Goal: Task Accomplishment & Management: Use online tool/utility

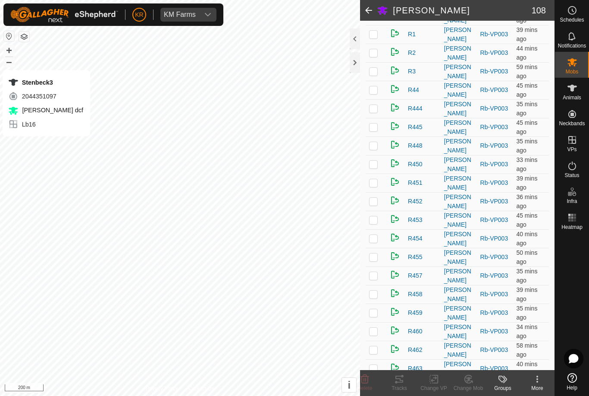
scroll to position [530, 0]
click at [586, 35] on div "Notifications" at bounding box center [572, 39] width 34 height 26
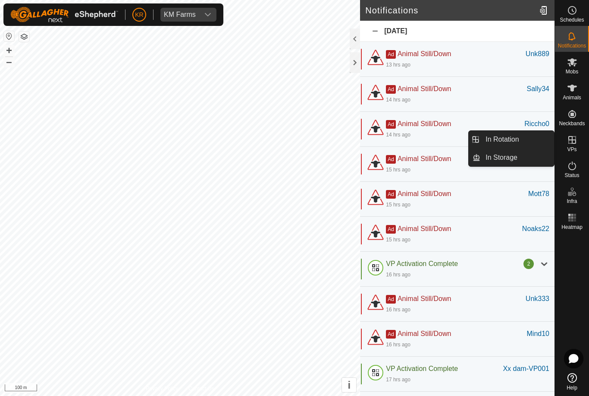
click at [514, 138] on span "In Rotation" at bounding box center [502, 139] width 33 height 10
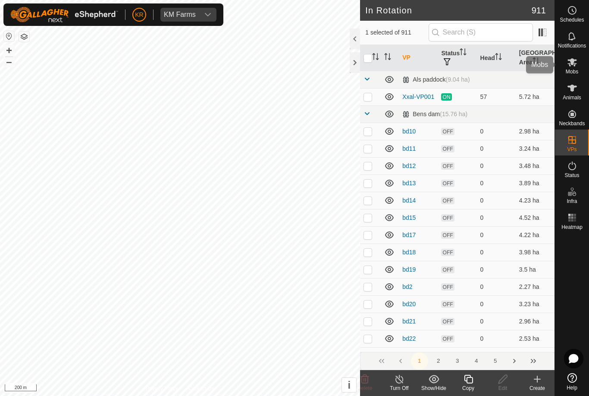
click at [576, 76] on div "Mobs" at bounding box center [572, 65] width 34 height 26
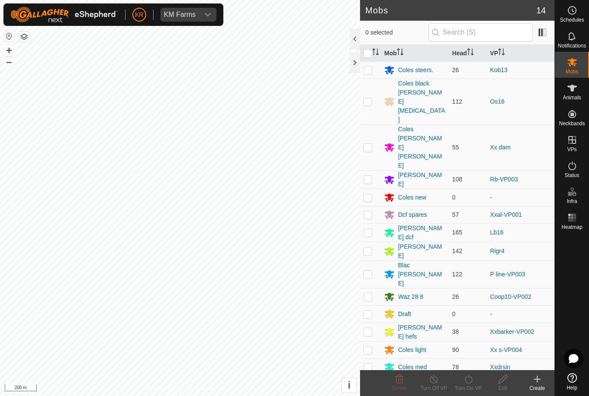
click at [417, 85] on div "Coles black [PERSON_NAME][MEDICAL_DATA]" at bounding box center [421, 101] width 47 height 45
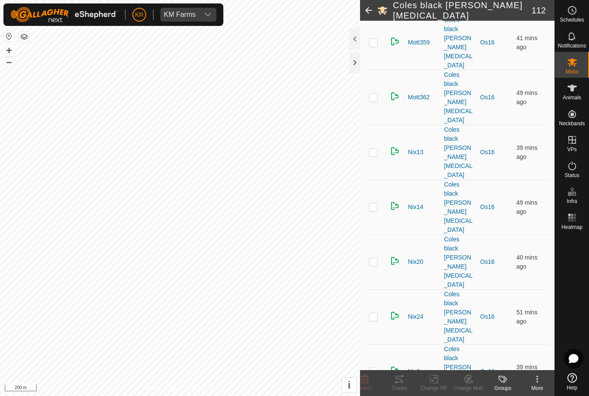
scroll to position [2872, 0]
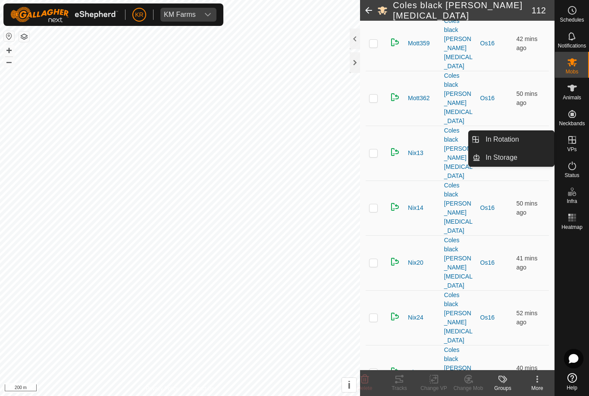
click at [529, 145] on link "In Rotation" at bounding box center [518, 139] width 74 height 17
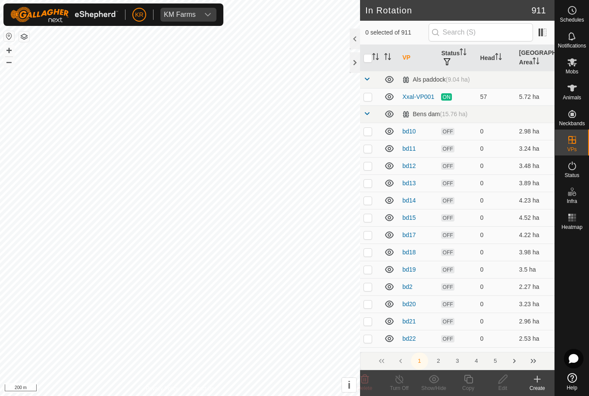
click at [541, 386] on div "Create" at bounding box center [537, 388] width 35 height 8
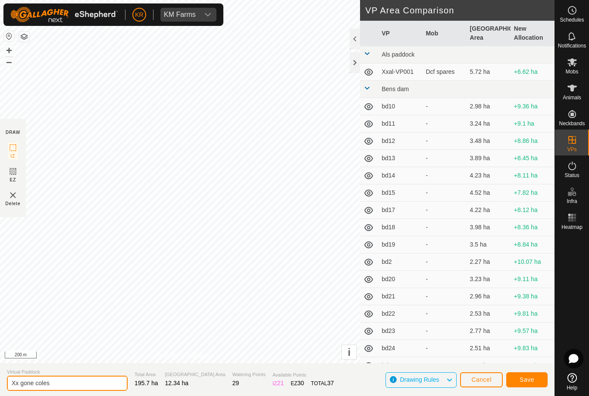
type input "Xx gone coles"
click at [525, 365] on section "Virtual Paddock Xx gone coles Total Area 195.7 ha Grazing Area 12.34 ha Waterin…" at bounding box center [277, 379] width 555 height 33
click at [528, 379] on span "Save" at bounding box center [527, 379] width 15 height 7
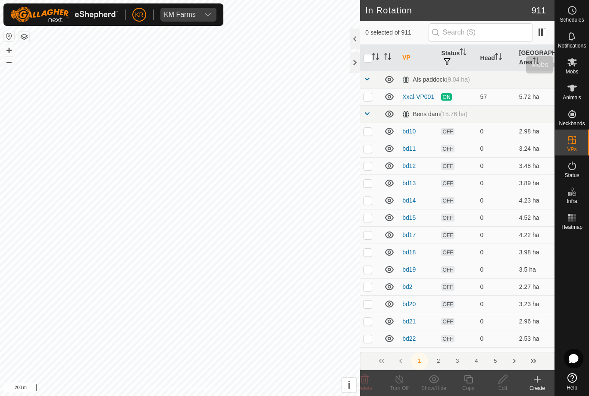
click at [576, 71] on span "Mobs" at bounding box center [572, 71] width 13 height 5
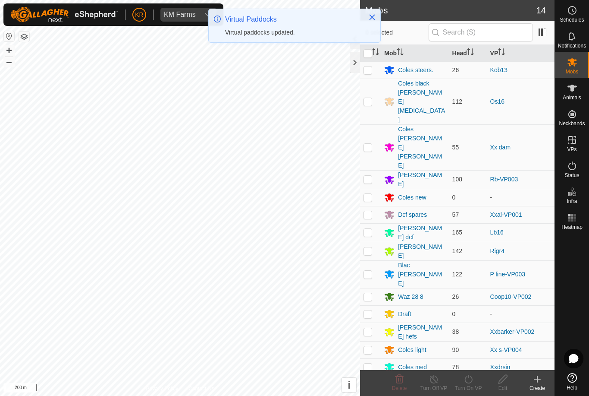
click at [369, 98] on p-checkbox at bounding box center [368, 101] width 9 height 7
checkbox input "true"
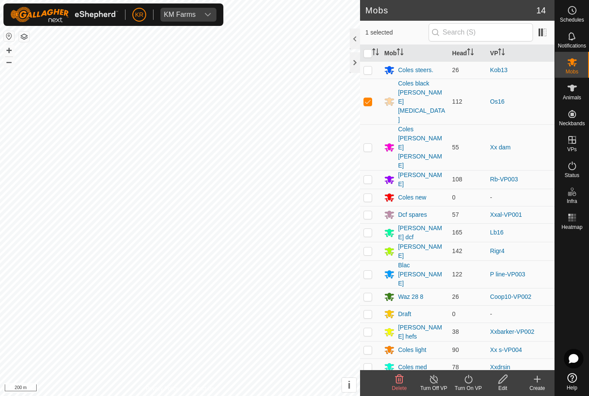
click at [474, 381] on turn-on-svg-icon at bounding box center [468, 379] width 35 height 10
click at [479, 359] on link "Now" at bounding box center [494, 359] width 85 height 17
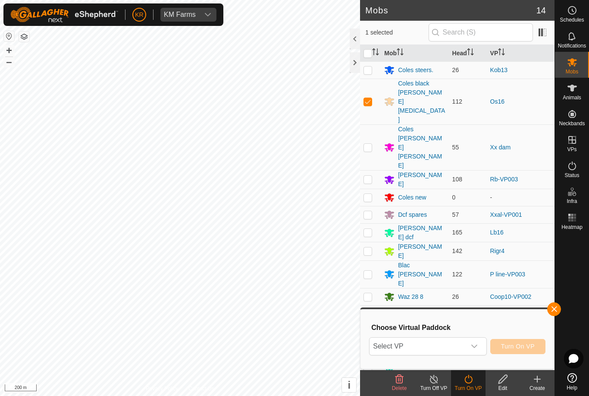
click at [453, 351] on span "Select VP" at bounding box center [418, 345] width 96 height 17
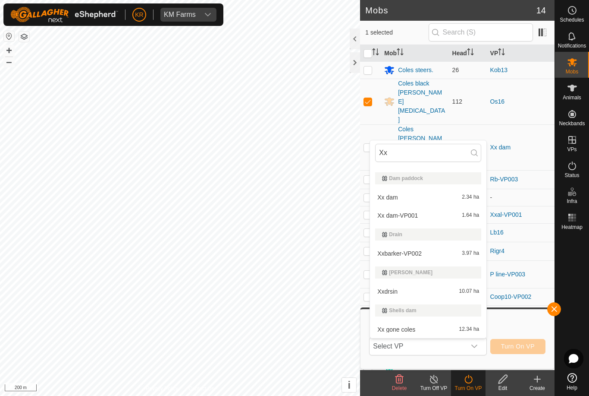
scroll to position [91, 0]
type input "Xx"
click at [427, 331] on div "Xx gone coles 12.34 ha" at bounding box center [428, 329] width 106 height 10
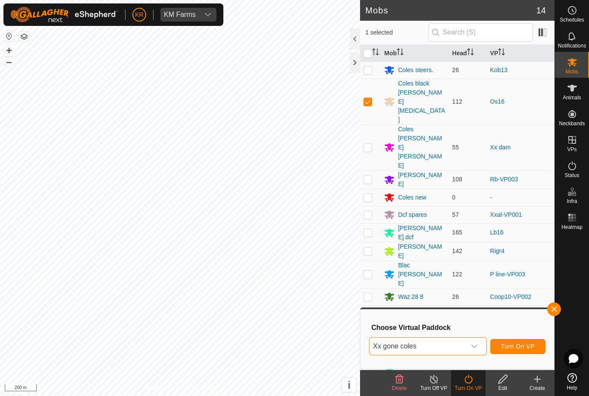
click at [518, 347] on span "Turn On VP" at bounding box center [518, 346] width 34 height 7
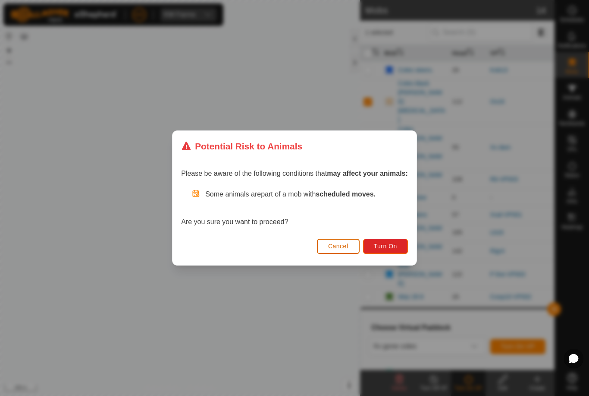
click at [396, 247] on span "Turn On" at bounding box center [385, 246] width 23 height 7
